Goal: Task Accomplishment & Management: Manage account settings

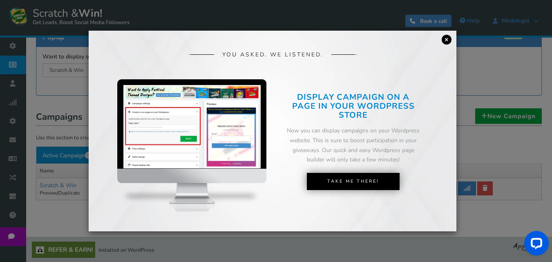
click at [446, 42] on link "×" at bounding box center [447, 40] width 10 height 10
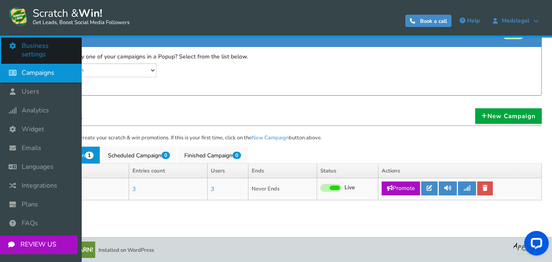
click at [28, 45] on span "Business settings" at bounding box center [48, 50] width 52 height 17
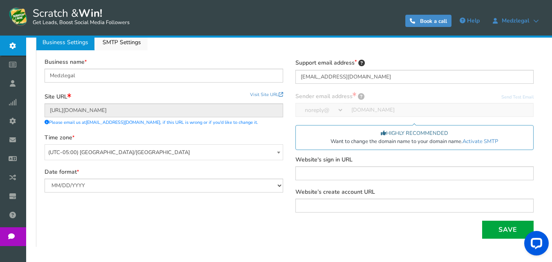
scroll to position [82, 0]
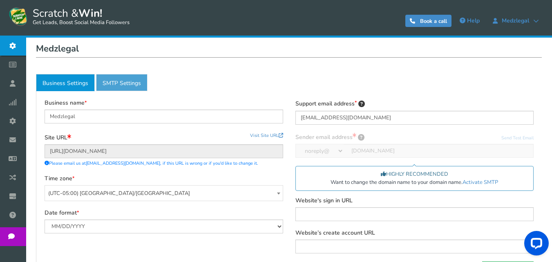
click at [125, 87] on link "Active SMTP Settings" at bounding box center [121, 82] width 51 height 17
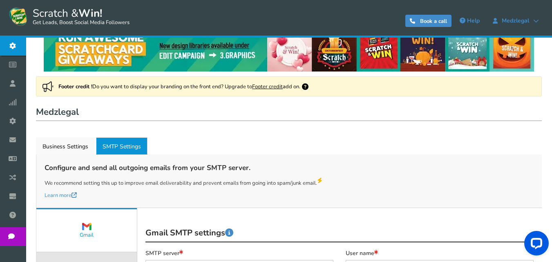
scroll to position [0, 0]
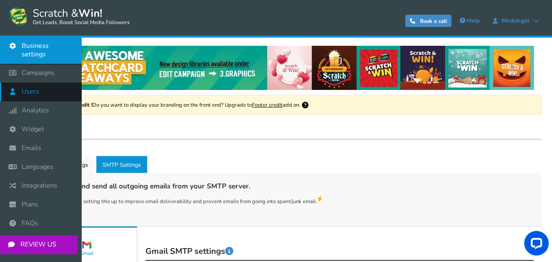
click at [49, 83] on link "Users" at bounding box center [41, 92] width 82 height 19
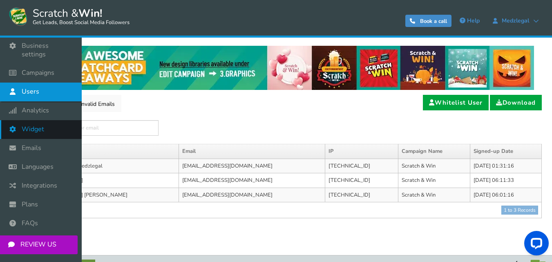
click at [35, 125] on span "Widget" at bounding box center [33, 129] width 22 height 9
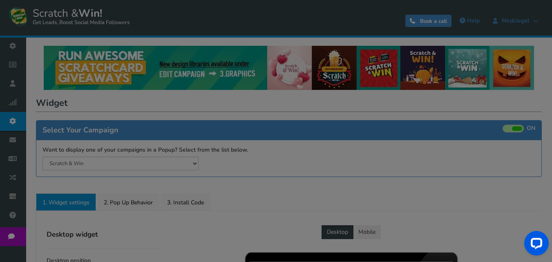
radio input "true"
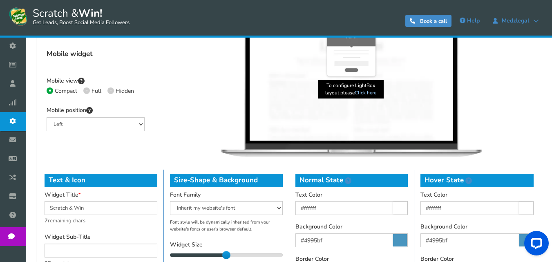
scroll to position [245, 0]
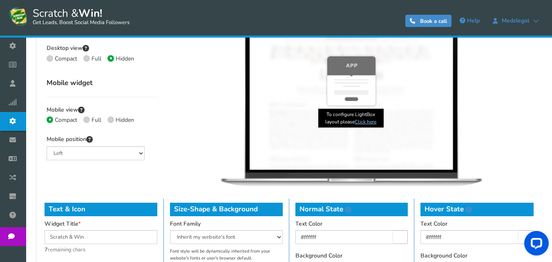
click at [375, 122] on link "Click here" at bounding box center [366, 121] width 22 height 7
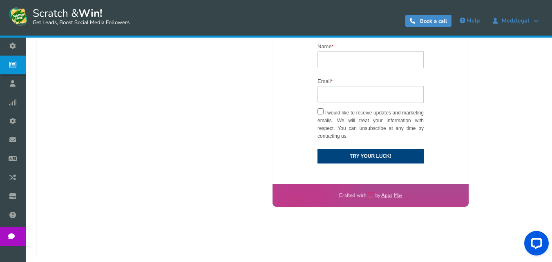
scroll to position [428, 0]
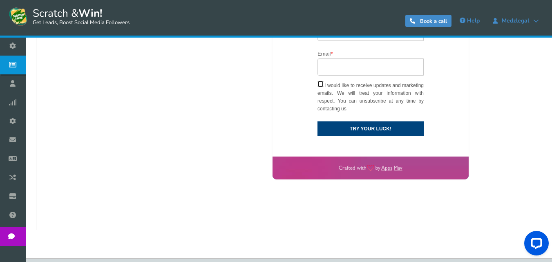
click at [319, 84] on input "I would like to receive updates and marketing emails. We will treat your inform…" at bounding box center [320, 84] width 6 height 6
checkbox input "false"
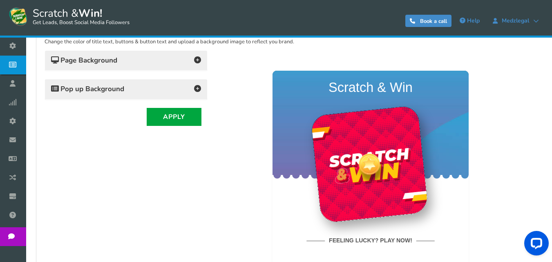
scroll to position [142, 0]
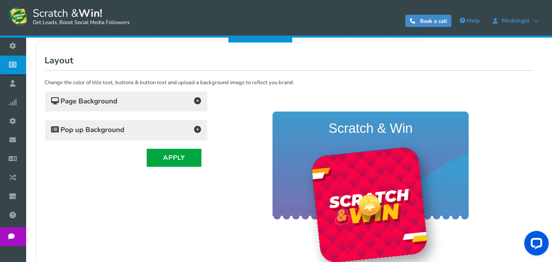
click at [174, 109] on div "Page Background" at bounding box center [126, 101] width 162 height 20
click at [196, 102] on icon at bounding box center [197, 100] width 7 height 7
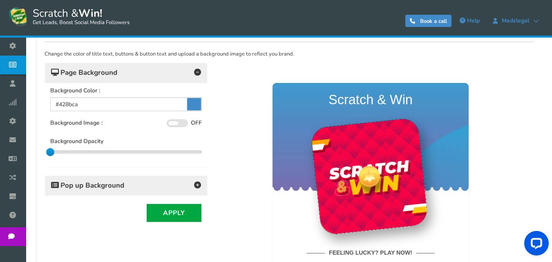
scroll to position [223, 0]
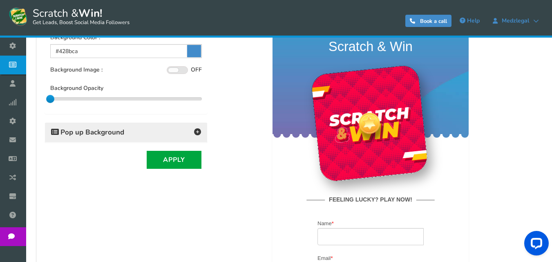
click at [198, 129] on icon at bounding box center [197, 131] width 7 height 7
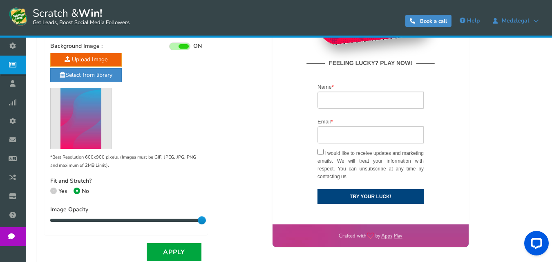
scroll to position [387, 0]
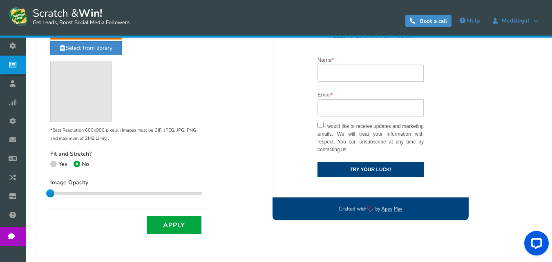
drag, startPoint x: 201, startPoint y: 192, endPoint x: 50, endPoint y: 197, distance: 151.2
click at [50, 197] on div "Background Color : #00447d Background Image : ON OFF Click to ON or OFF the bac…" at bounding box center [126, 93] width 162 height 229
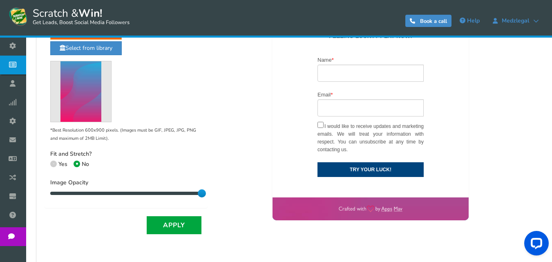
drag, startPoint x: 264, startPoint y: 39, endPoint x: 230, endPoint y: 190, distance: 155.3
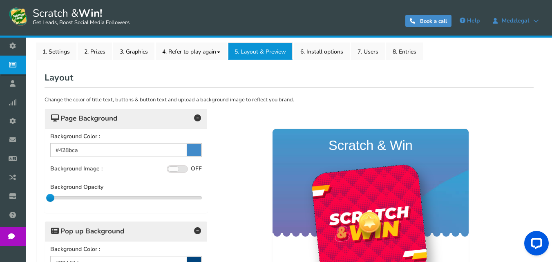
scroll to position [101, 0]
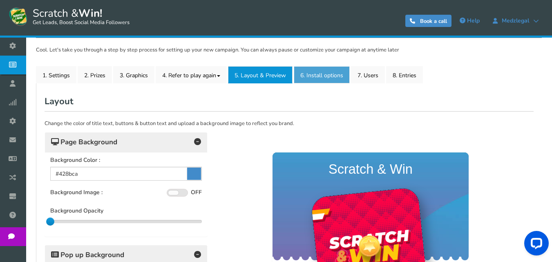
click at [327, 74] on link "6. Install options New" at bounding box center [322, 74] width 56 height 17
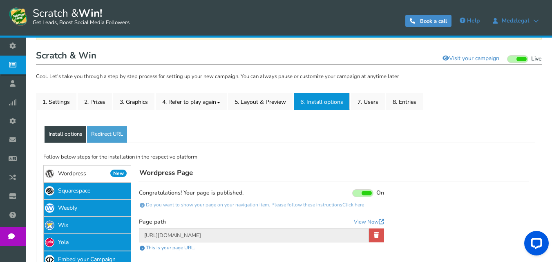
scroll to position [60, 0]
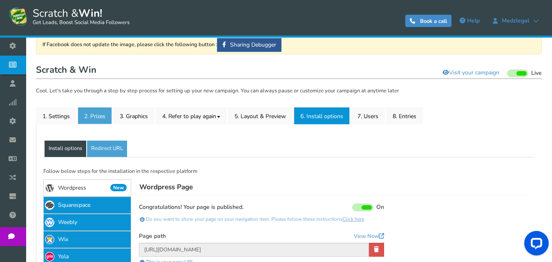
click at [86, 117] on link "2. Prizes" at bounding box center [95, 115] width 34 height 17
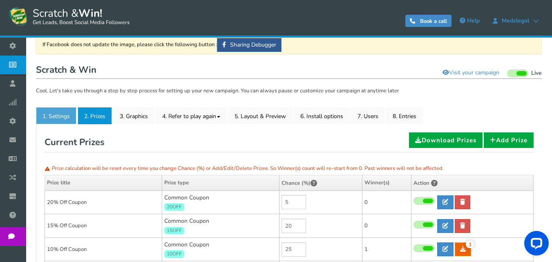
click at [54, 113] on link "1. Settings" at bounding box center [56, 115] width 40 height 17
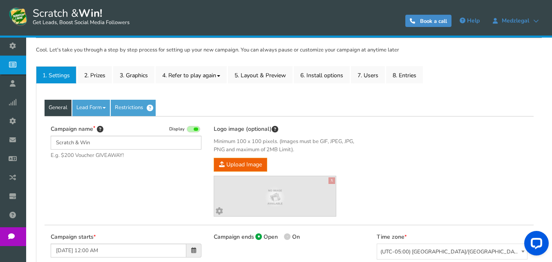
scroll to position [142, 0]
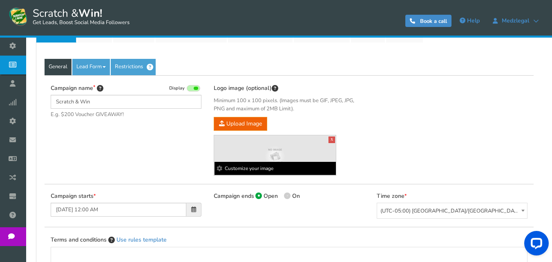
click at [259, 152] on img at bounding box center [275, 156] width 122 height 31
click at [272, 148] on img at bounding box center [275, 156] width 122 height 31
click at [250, 168] on b "Customize your image" at bounding box center [275, 168] width 122 height 13
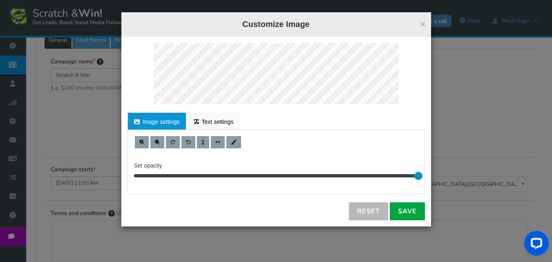
scroll to position [183, 0]
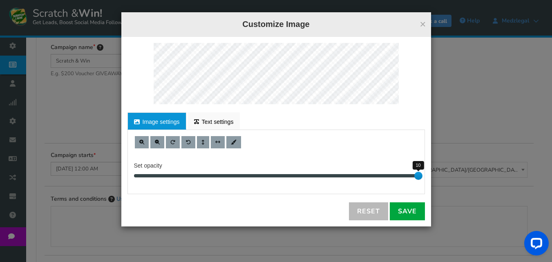
drag, startPoint x: 420, startPoint y: 175, endPoint x: 415, endPoint y: 170, distance: 6.6
click at [415, 174] on div "10" at bounding box center [276, 176] width 284 height 4
click at [473, 114] on div "× Customize Image For proper edit, check the desktop version Image settings Tex…" at bounding box center [276, 131] width 552 height 262
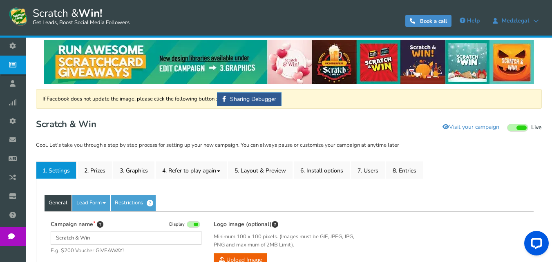
scroll to position [41, 0]
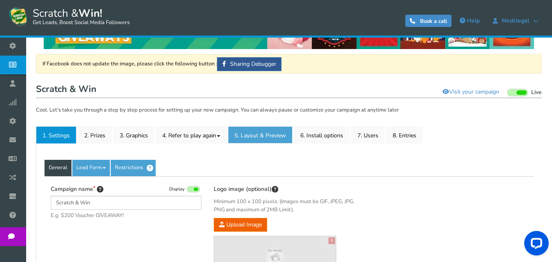
click at [244, 132] on link "5. Layout & Preview" at bounding box center [260, 134] width 65 height 17
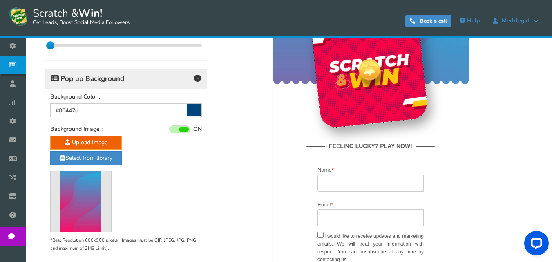
scroll to position [286, 0]
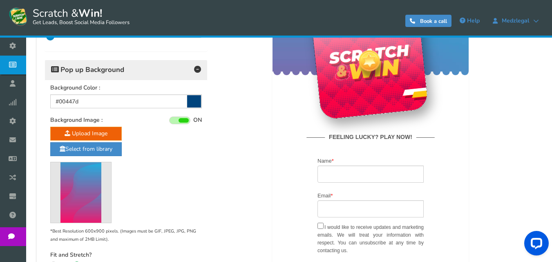
click at [363, 101] on div at bounding box center [369, 61] width 118 height 118
click at [356, 109] on div at bounding box center [369, 61] width 118 height 118
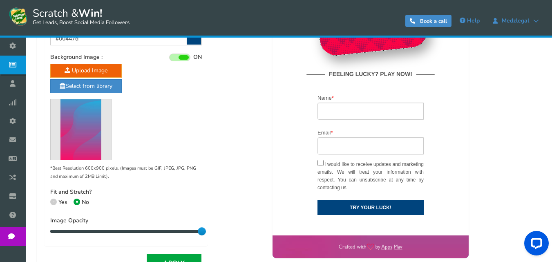
scroll to position [368, 0]
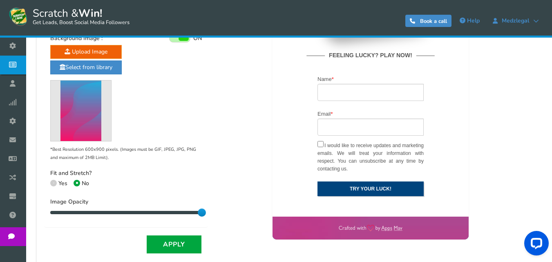
click at [349, 185] on button "TRY YOUR LUCK!" at bounding box center [370, 188] width 106 height 15
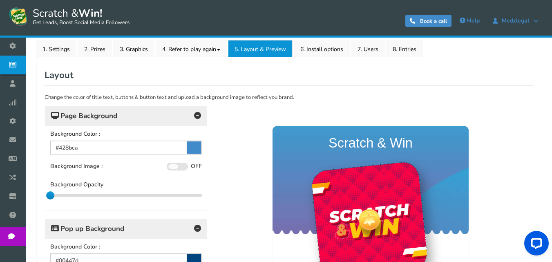
scroll to position [123, 0]
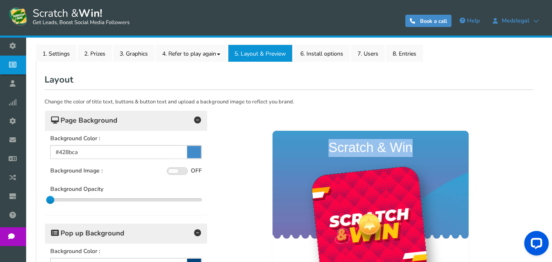
drag, startPoint x: 338, startPoint y: 144, endPoint x: 424, endPoint y: 149, distance: 86.8
click at [424, 149] on h4 "Scratch & Win" at bounding box center [371, 147] width 180 height 26
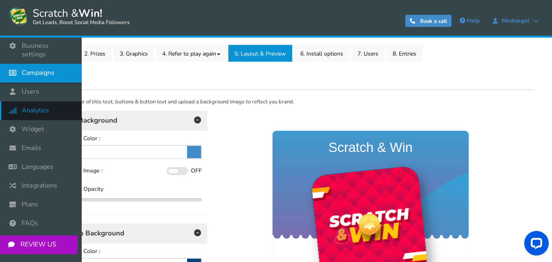
scroll to position [82, 0]
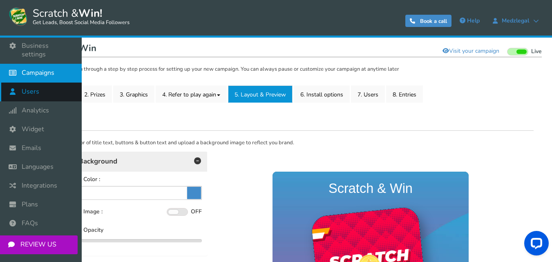
click at [37, 90] on link "Users" at bounding box center [41, 92] width 82 height 19
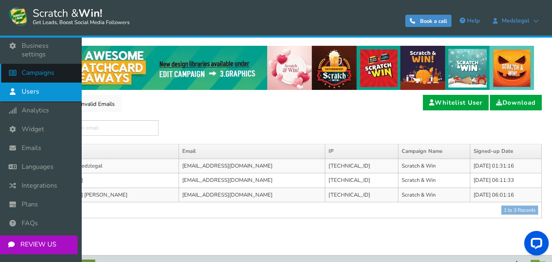
click at [25, 69] on span "Campaigns" at bounding box center [38, 73] width 33 height 9
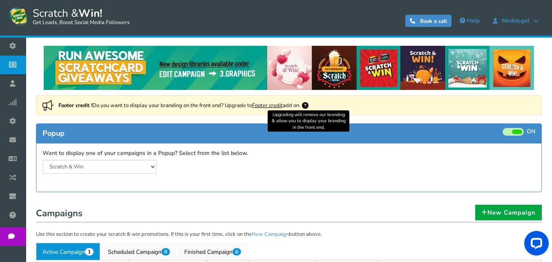
click at [308, 105] on icon at bounding box center [305, 105] width 7 height 7
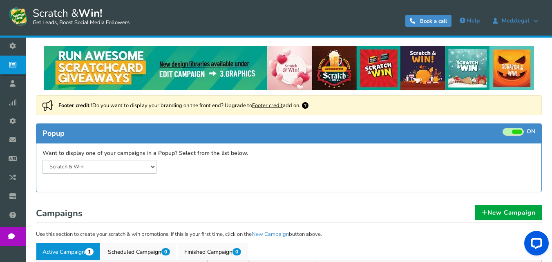
click at [273, 107] on link "Footer credit" at bounding box center [267, 105] width 31 height 7
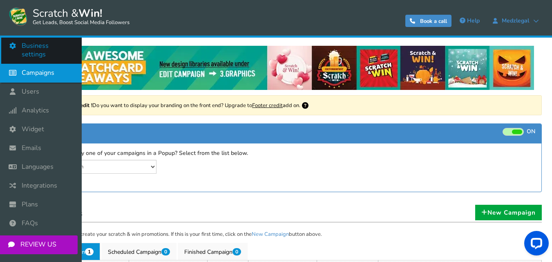
click at [18, 45] on icon at bounding box center [15, 46] width 16 height 18
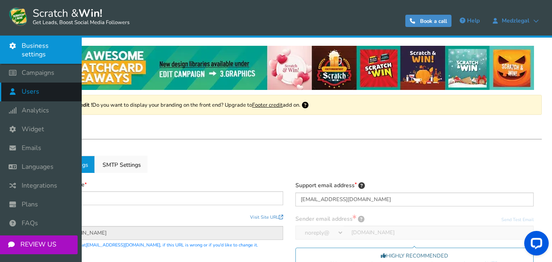
click at [22, 87] on span "Users" at bounding box center [31, 91] width 18 height 9
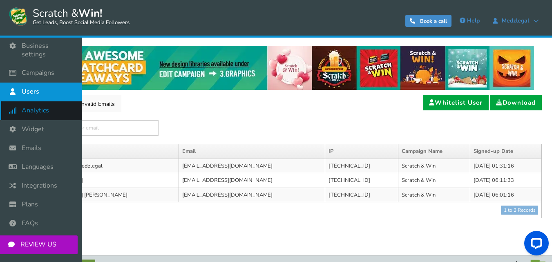
click at [30, 106] on span "Analytics" at bounding box center [35, 110] width 27 height 9
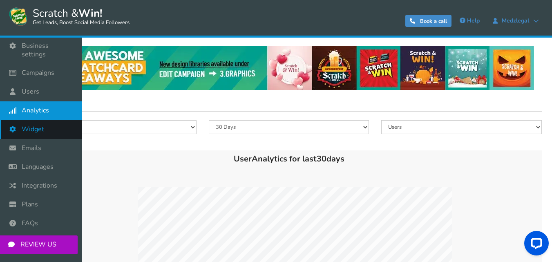
click at [28, 125] on span "Widget" at bounding box center [33, 129] width 22 height 9
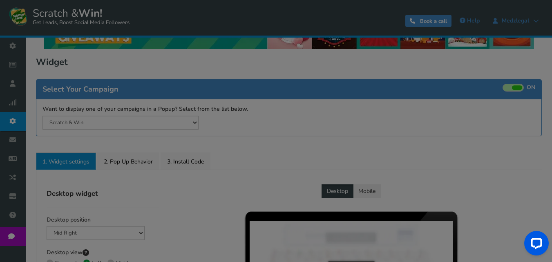
radio input "true"
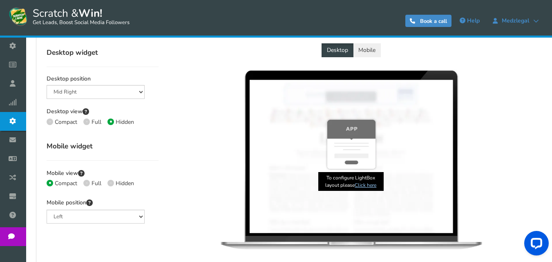
scroll to position [163, 0]
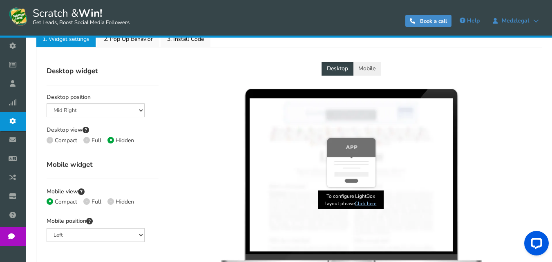
click at [50, 138] on span at bounding box center [50, 140] width 7 height 7
click at [50, 138] on input "Compact" at bounding box center [49, 140] width 5 height 5
radio input "true"
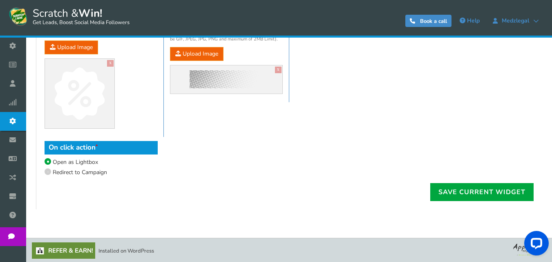
scroll to position [545, 0]
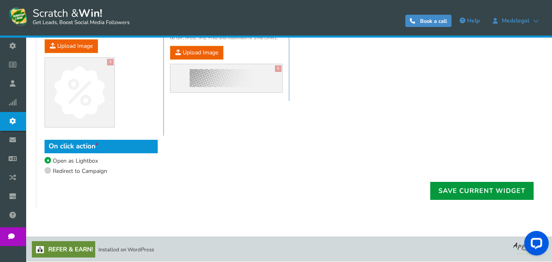
click at [467, 184] on link "Save current widget" at bounding box center [481, 191] width 103 height 18
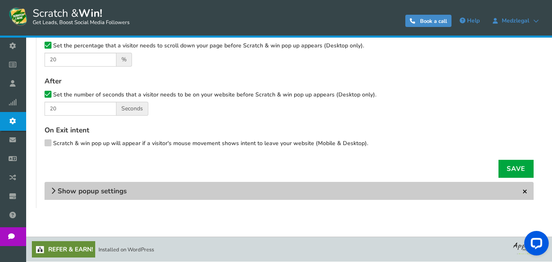
scroll to position [274, 0]
